Goal: Information Seeking & Learning: Learn about a topic

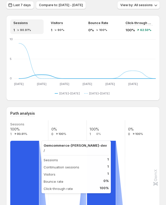
scroll to position [19, 0]
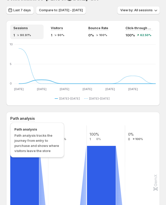
click at [21, 120] on h3 "Path analysis" at bounding box center [22, 118] width 25 height 5
